Goal: Information Seeking & Learning: Compare options

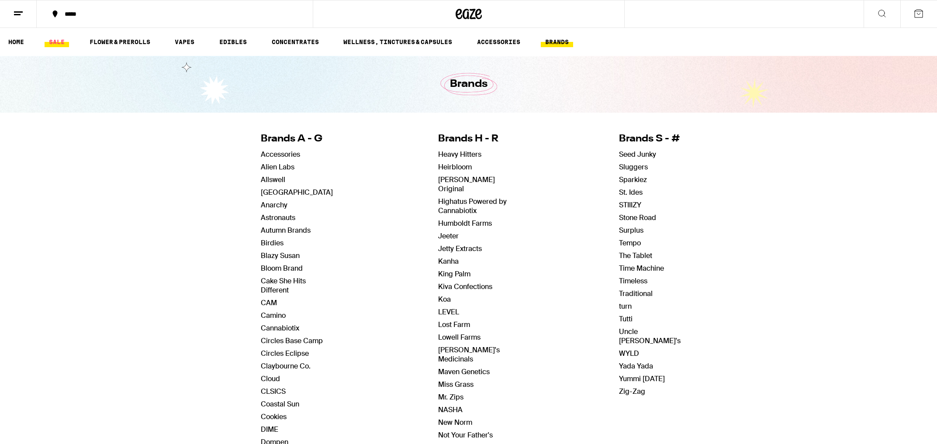
click at [54, 44] on link "SALE" at bounding box center [57, 42] width 24 height 10
click at [107, 45] on link "FLOWER & PREROLLS" at bounding box center [119, 42] width 69 height 10
click at [114, 42] on link "FLOWER & PREROLLS" at bounding box center [119, 42] width 69 height 10
click at [113, 44] on link "FLOWER & PREROLLS" at bounding box center [119, 42] width 69 height 10
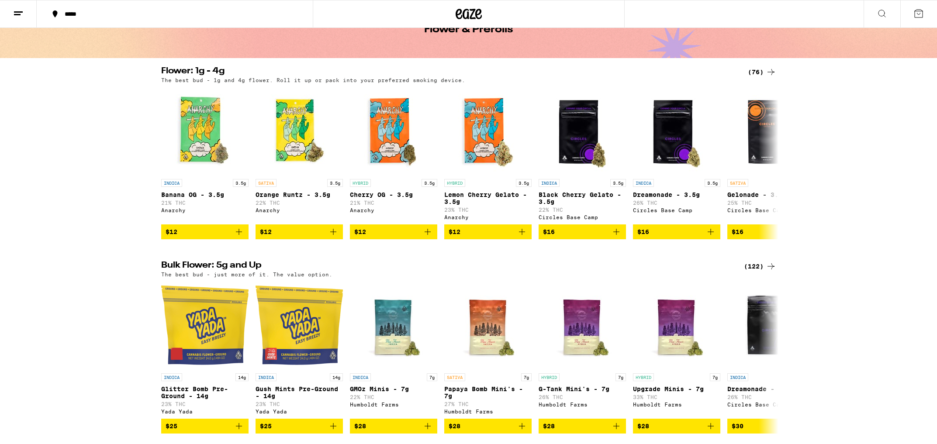
scroll to position [63, 0]
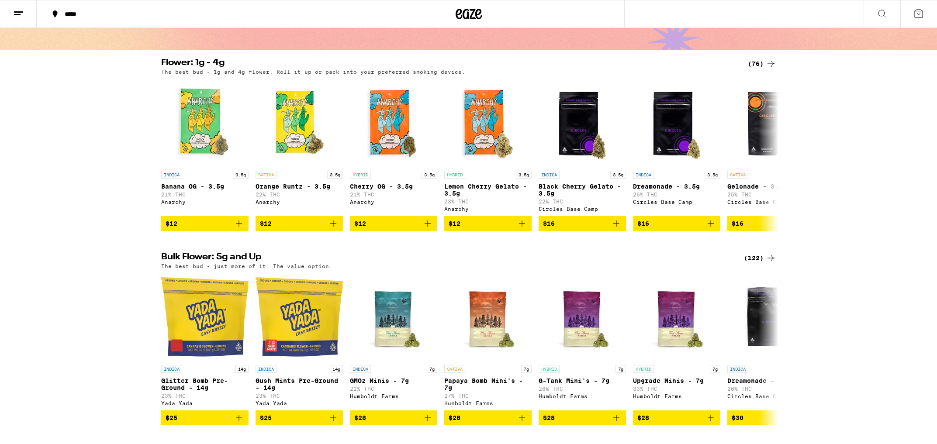
click at [766, 63] on icon at bounding box center [771, 64] width 10 height 10
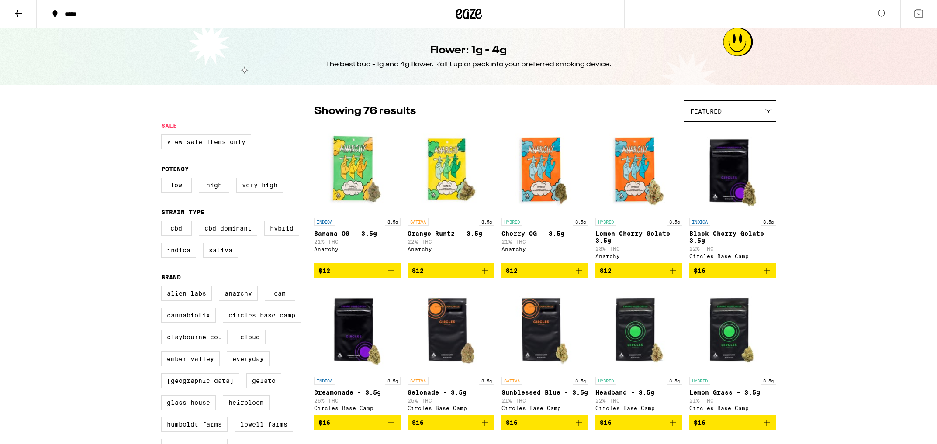
click at [11, 14] on button at bounding box center [18, 14] width 37 height 28
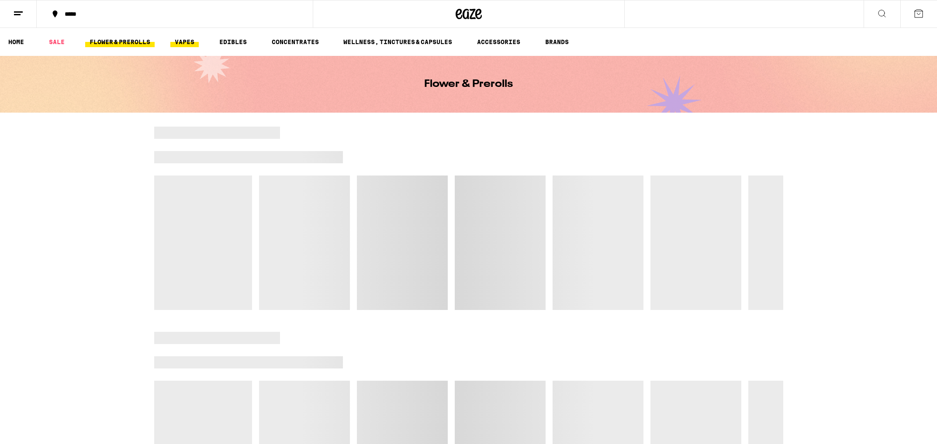
click at [181, 41] on link "VAPES" at bounding box center [184, 42] width 28 height 10
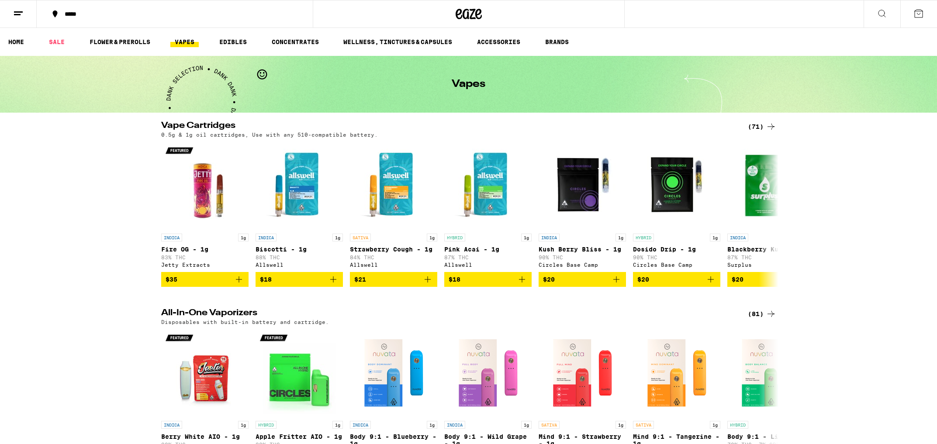
click at [759, 125] on div "(71)" at bounding box center [762, 126] width 28 height 10
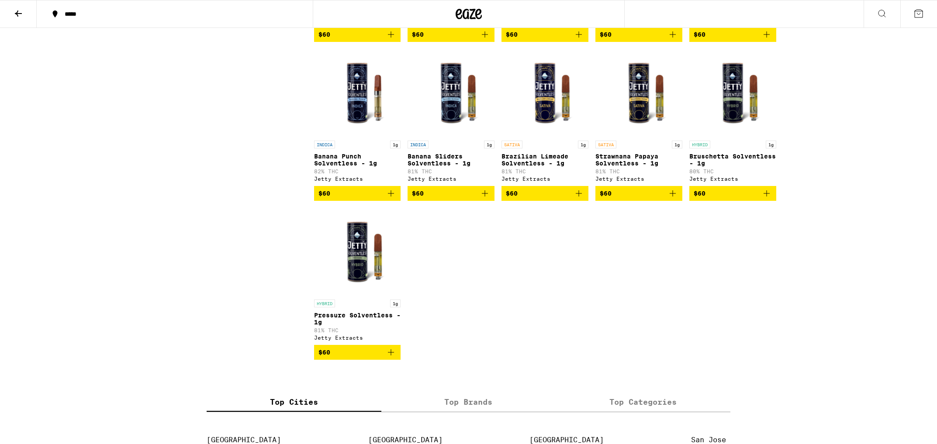
scroll to position [2137, 0]
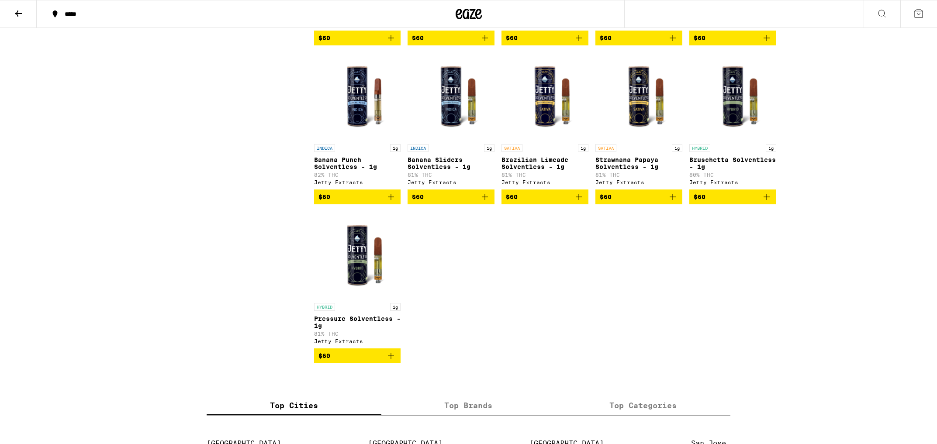
click at [13, 12] on icon at bounding box center [18, 13] width 10 height 10
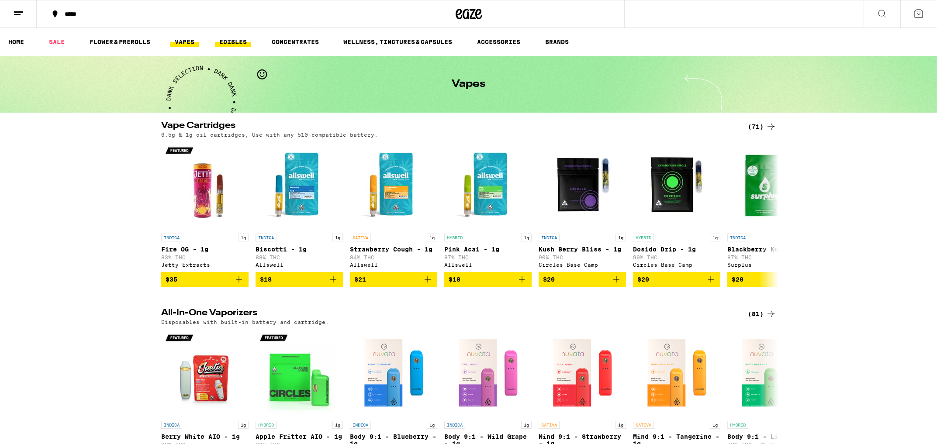
click at [235, 39] on link "EDIBLES" at bounding box center [233, 42] width 36 height 10
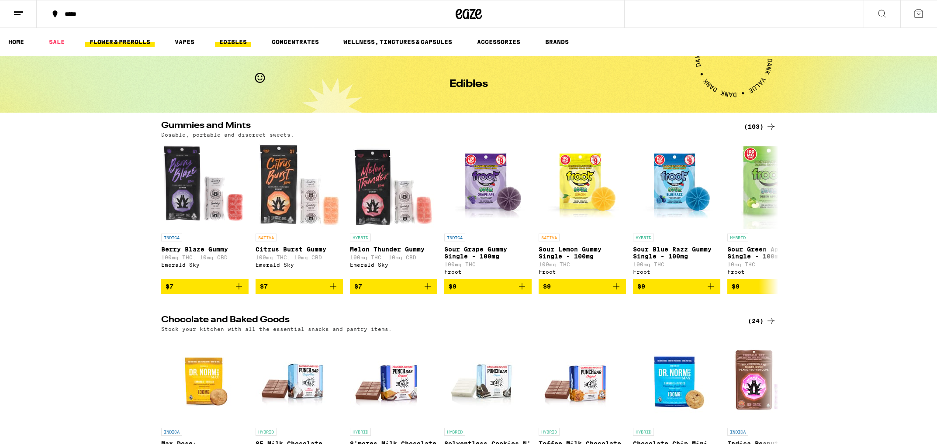
click at [116, 41] on link "FLOWER & PREROLLS" at bounding box center [119, 42] width 69 height 10
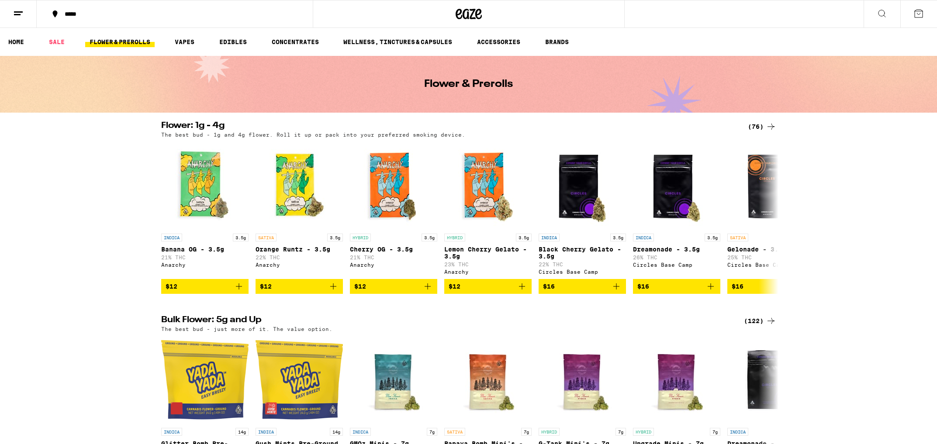
click at [762, 125] on div "(76)" at bounding box center [762, 126] width 28 height 10
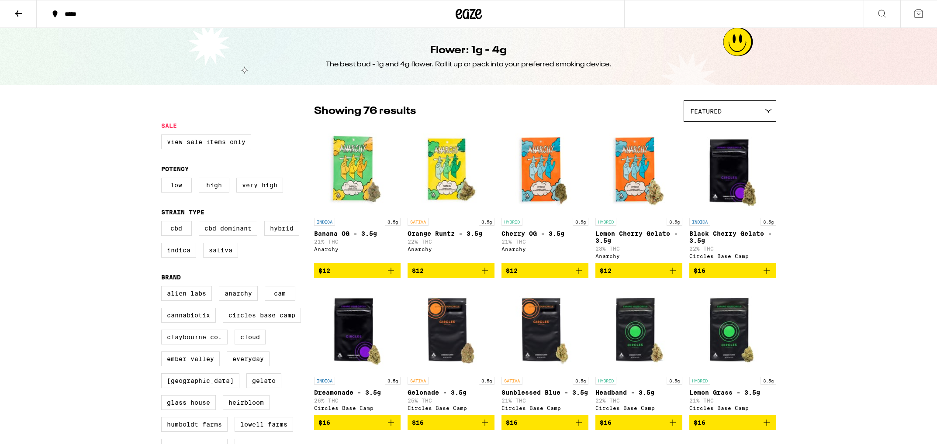
click at [14, 14] on icon at bounding box center [18, 13] width 10 height 10
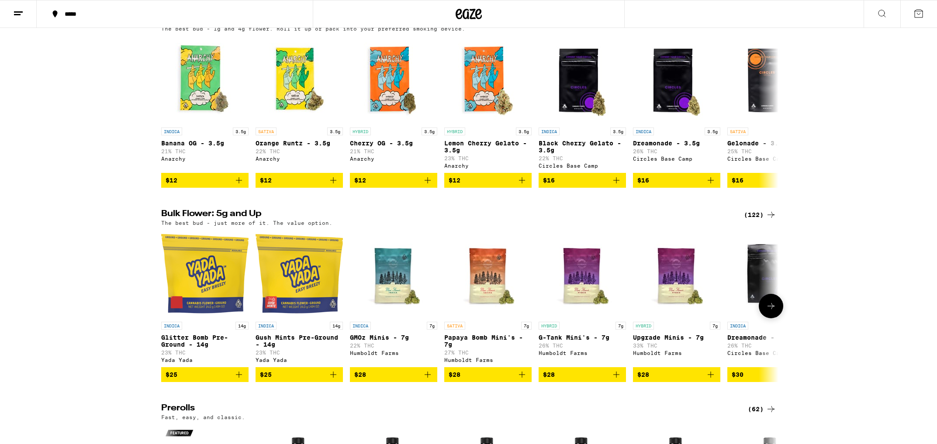
scroll to position [109, 0]
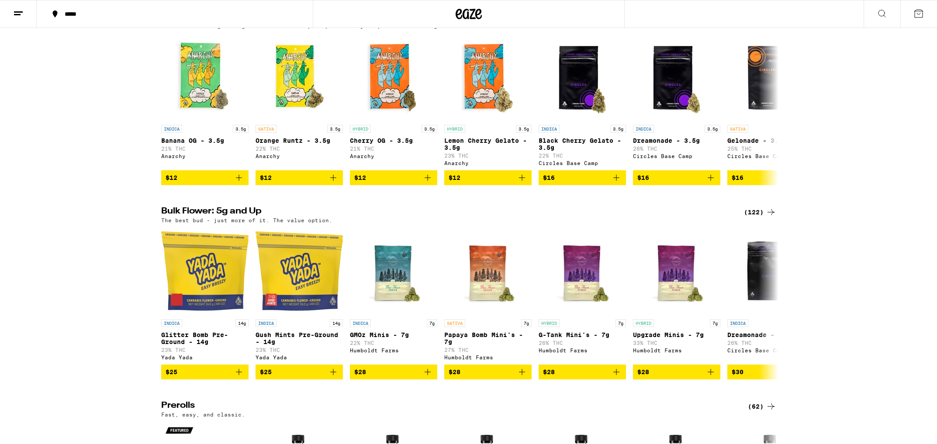
drag, startPoint x: 760, startPoint y: 218, endPoint x: 712, endPoint y: 239, distance: 52.3
click at [760, 218] on div "(122)" at bounding box center [760, 212] width 32 height 10
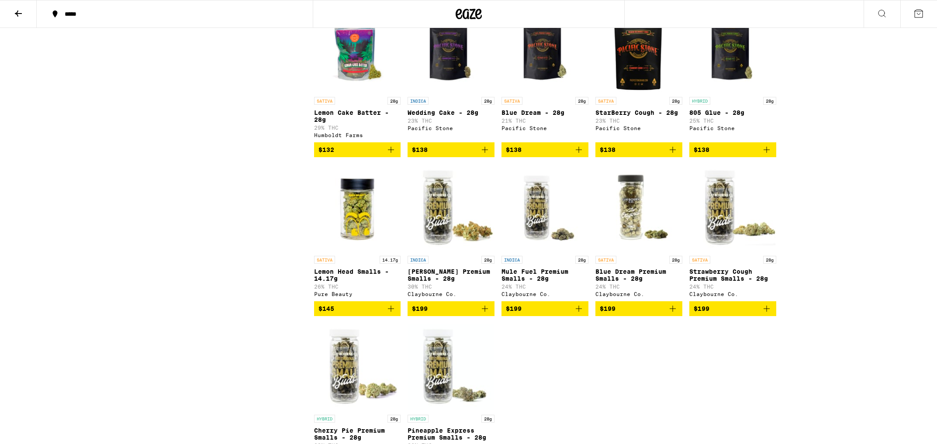
scroll to position [3623, 0]
